Goal: Information Seeking & Learning: Learn about a topic

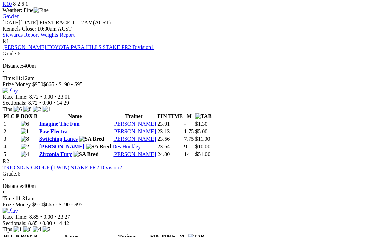
scroll to position [298, 10]
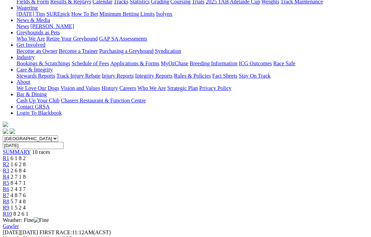
scroll to position [86, 10]
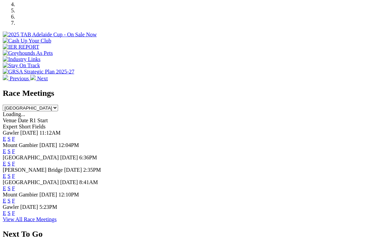
scroll to position [234, 0]
click at [15, 210] on link "F" at bounding box center [13, 213] width 3 height 6
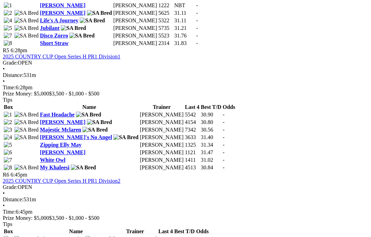
scroll to position [761, 0]
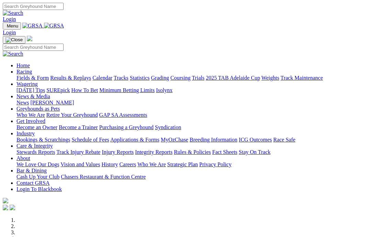
scroll to position [234, 0]
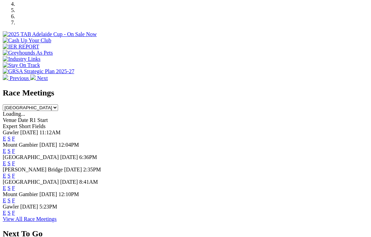
click at [15, 185] on link "F" at bounding box center [13, 188] width 3 height 6
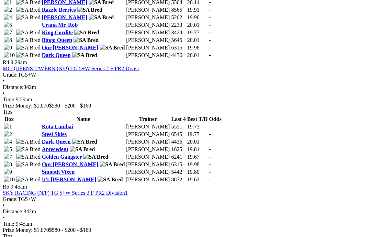
scroll to position [664, 0]
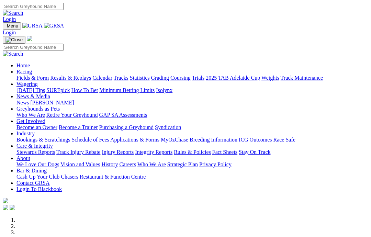
scroll to position [234, 0]
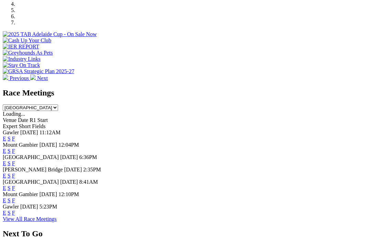
click at [15, 197] on link "F" at bounding box center [13, 200] width 3 height 6
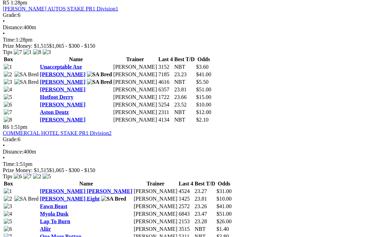
scroll to position [805, 0]
